Goal: Check status: Check status

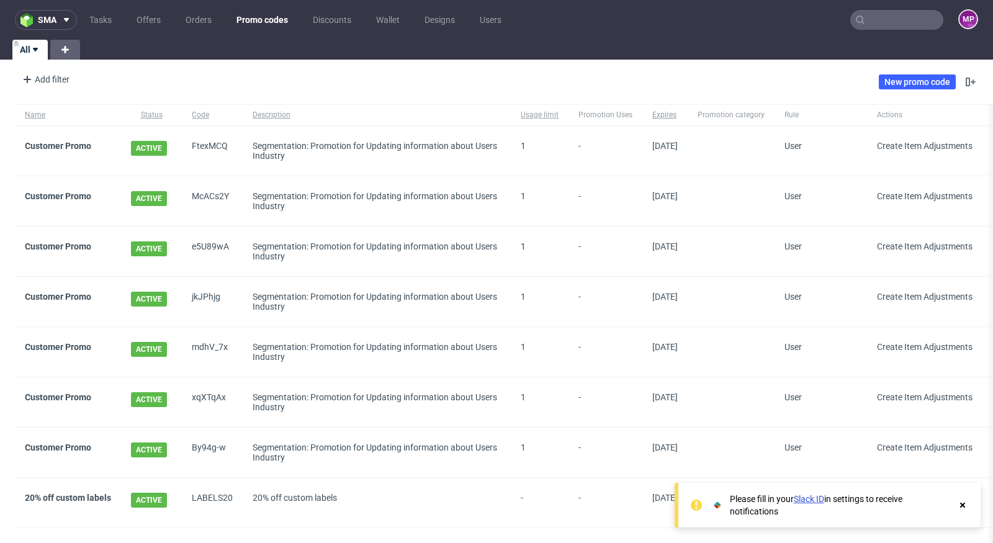
click at [870, 21] on input "text" at bounding box center [896, 20] width 93 height 20
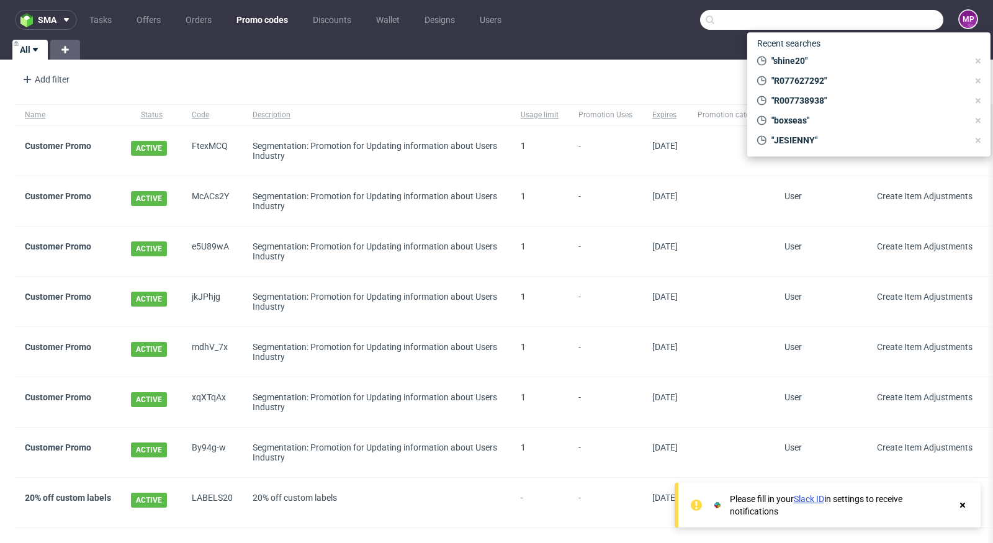
paste input "R002216267"
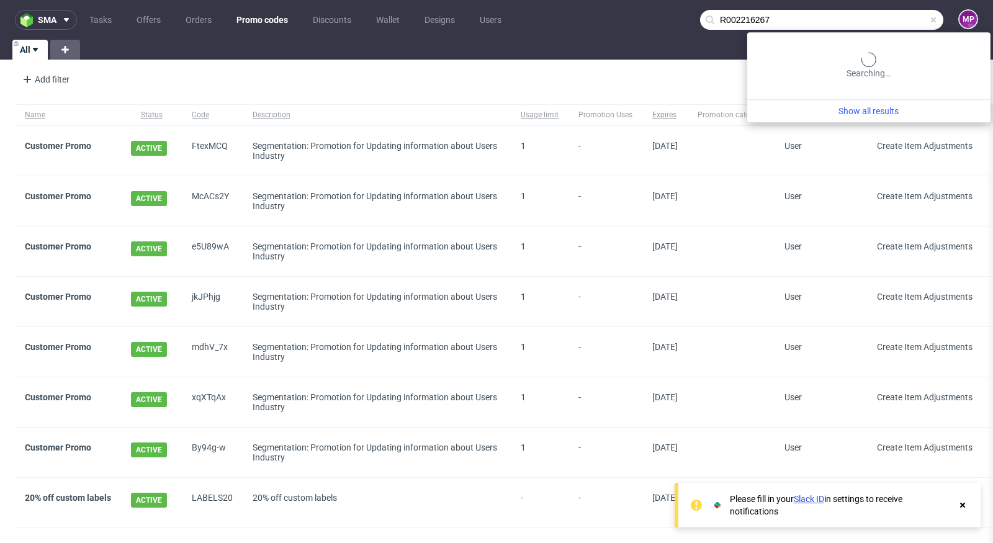
type input "R002216267"
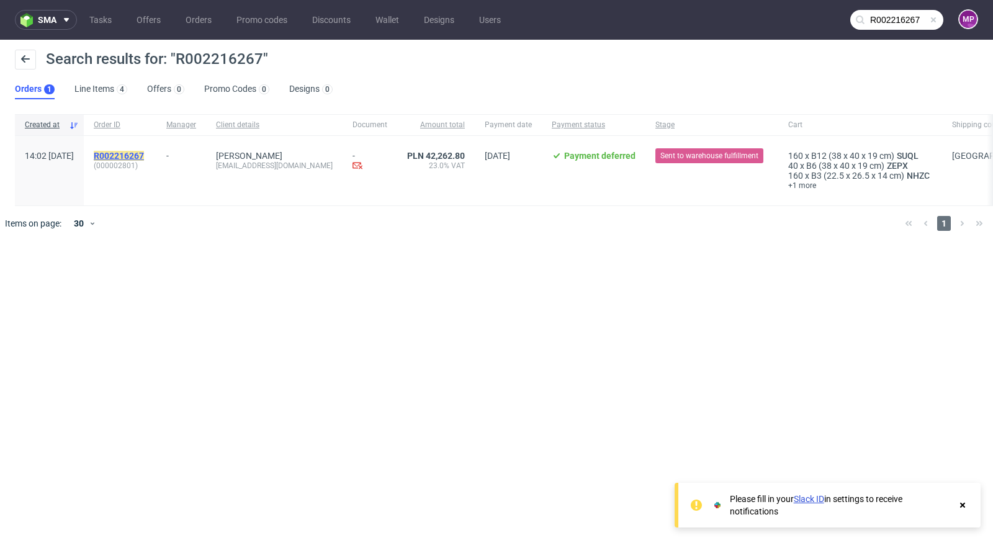
click at [127, 154] on mark "R002216267" at bounding box center [119, 156] width 50 height 10
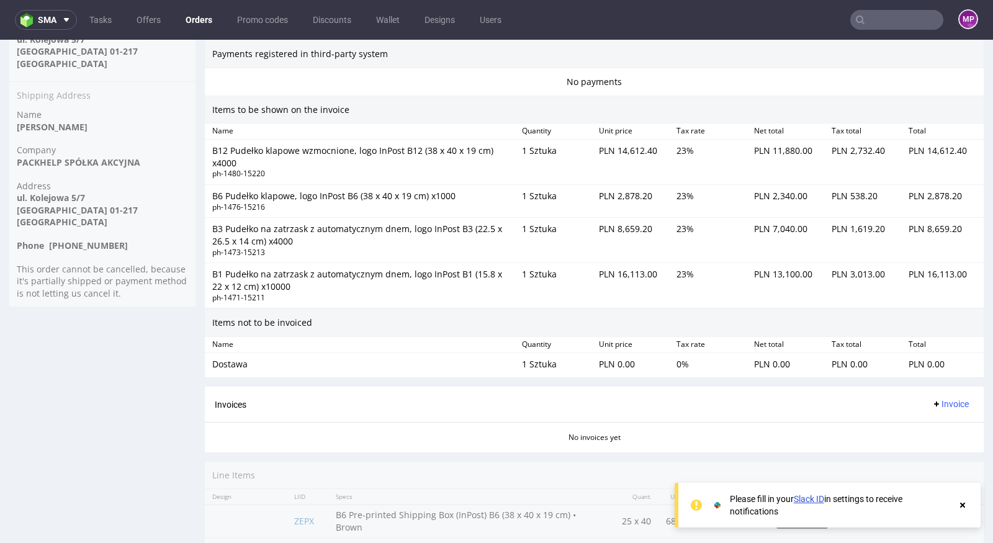
scroll to position [916, 0]
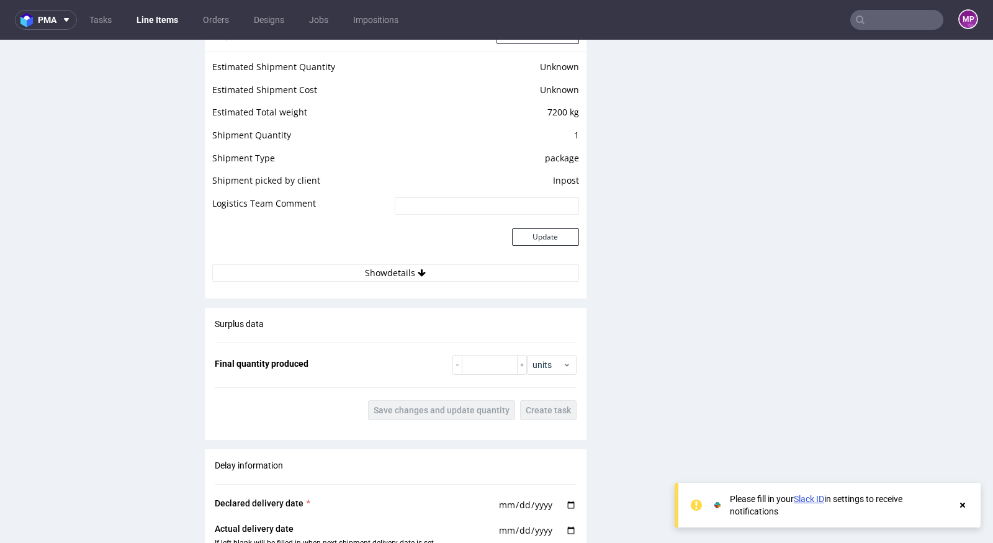
scroll to position [880, 0]
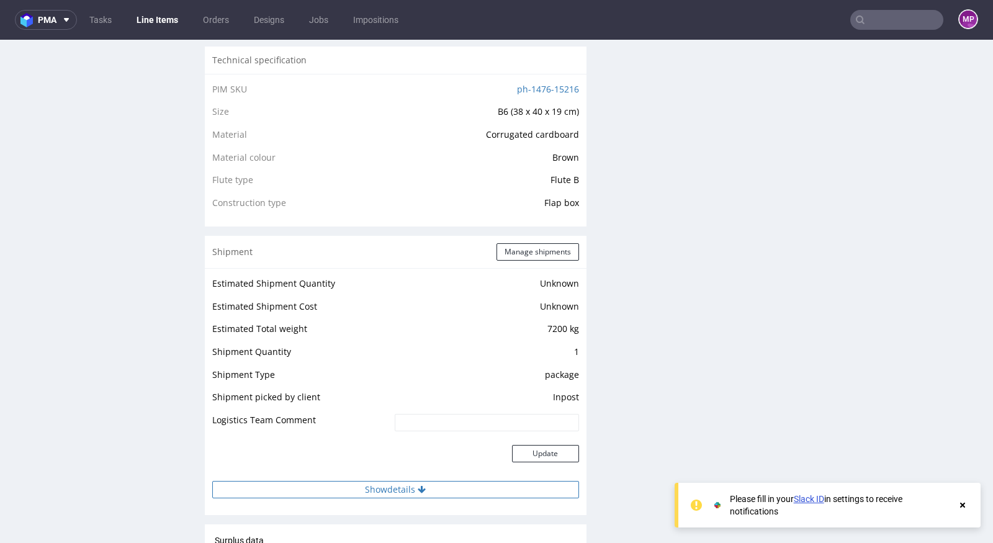
click at [393, 498] on button "Show details" at bounding box center [395, 489] width 367 height 17
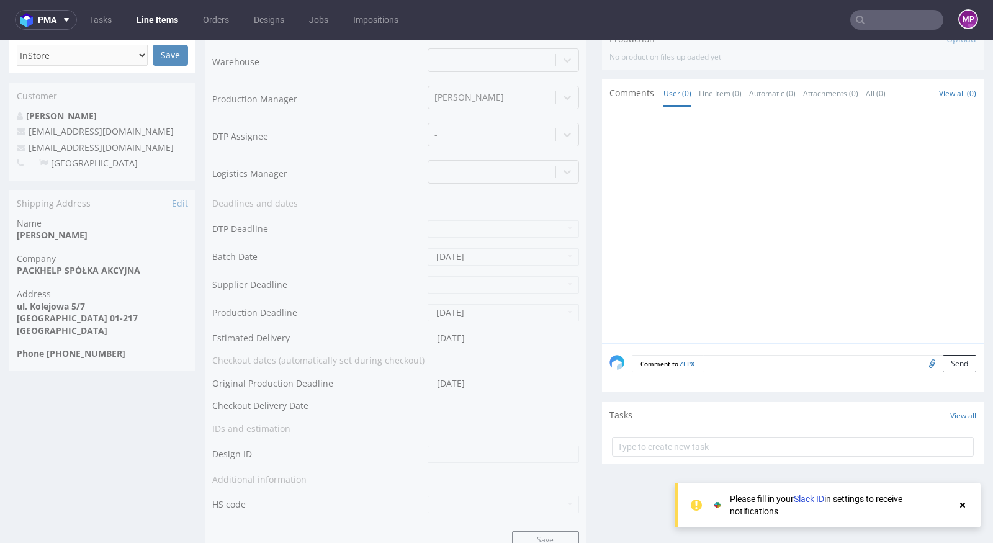
scroll to position [0, 0]
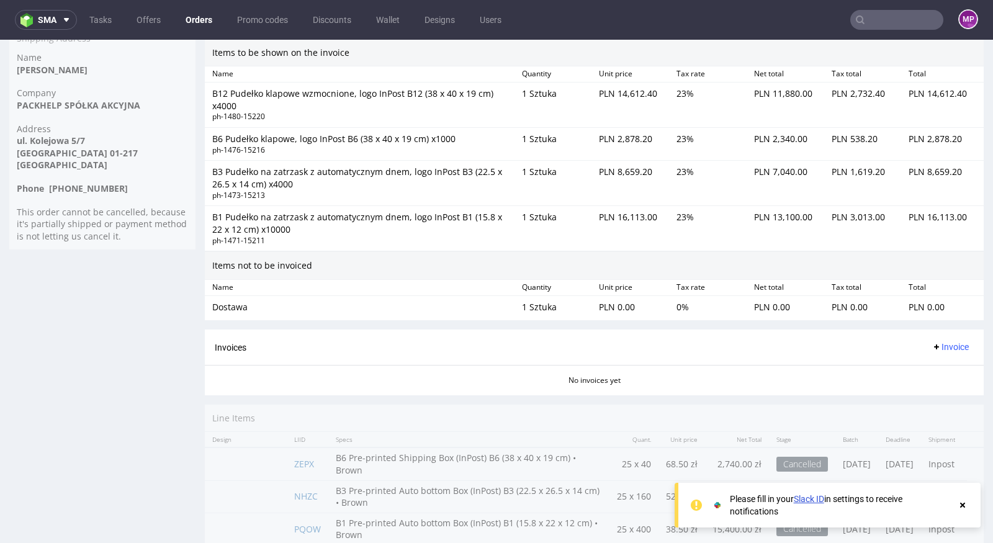
scroll to position [916, 0]
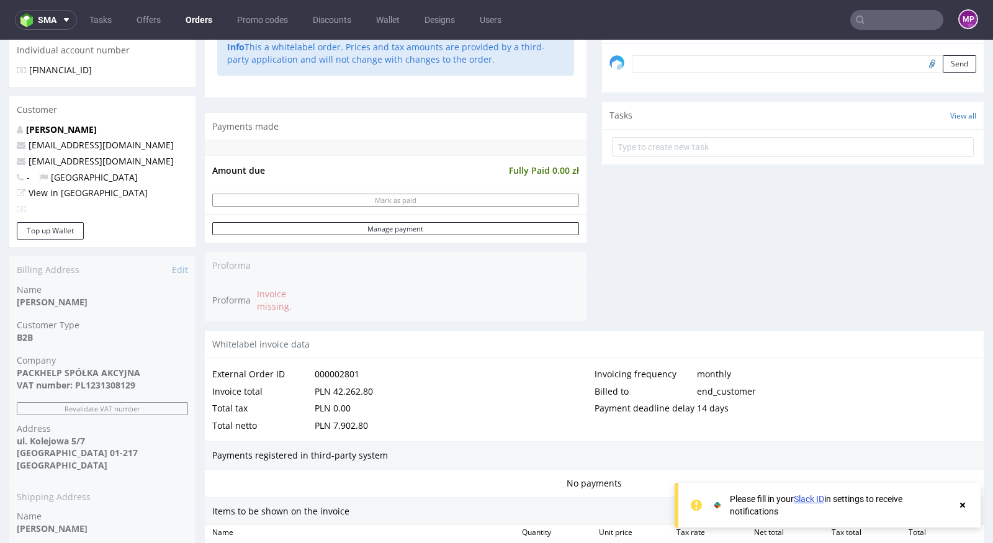
scroll to position [916, 0]
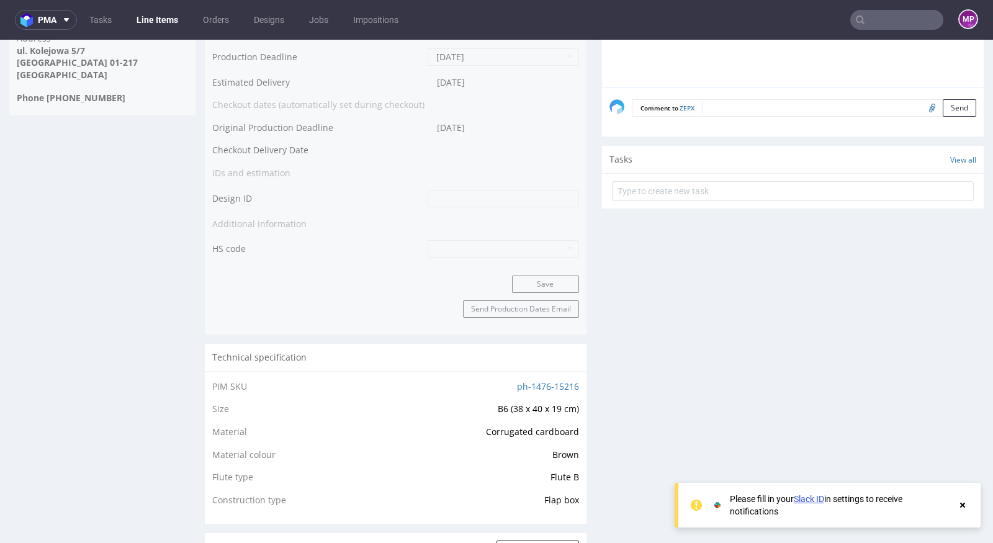
scroll to position [628, 0]
